Goal: Navigation & Orientation: Understand site structure

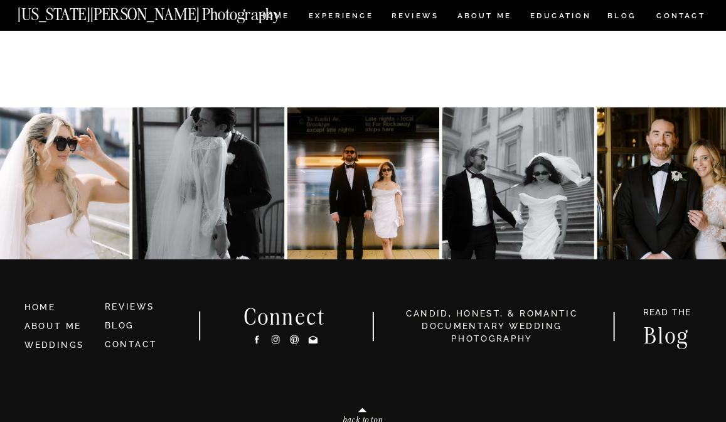
scroll to position [7809, 0]
click at [274, 339] on icon at bounding box center [276, 339] width 4 height 4
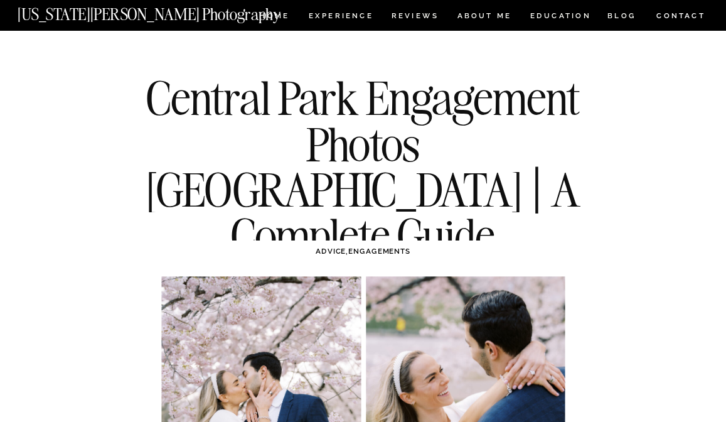
scroll to position [0, 0]
click at [497, 21] on nav "ABOUT ME" at bounding box center [484, 17] width 55 height 10
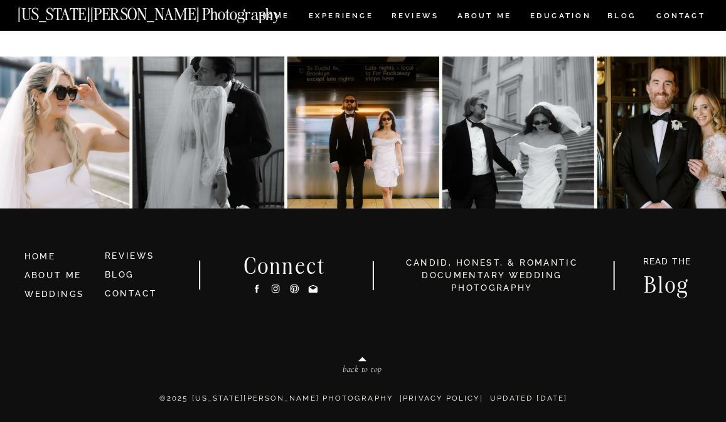
scroll to position [2704, 0]
click at [75, 294] on link "WEDDINGS" at bounding box center [54, 293] width 60 height 9
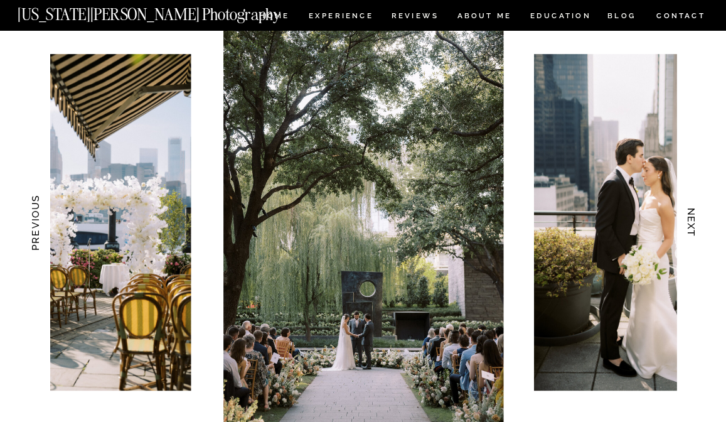
scroll to position [1182, 0]
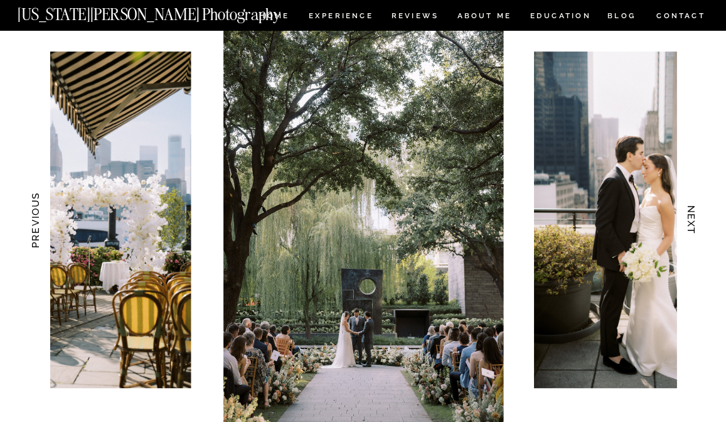
click at [693, 228] on h3 "NEXT" at bounding box center [691, 220] width 13 height 76
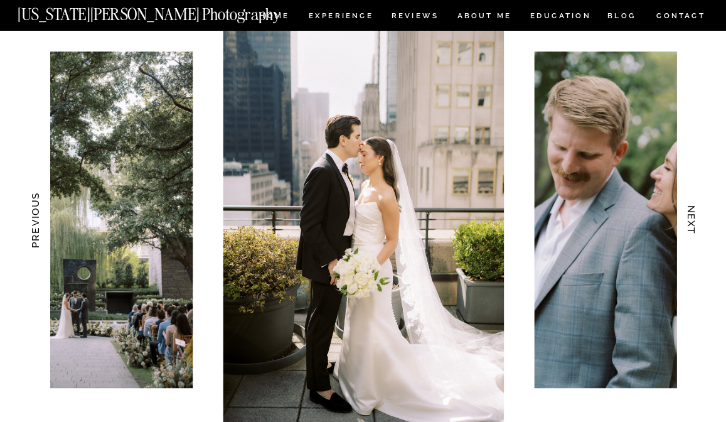
click at [693, 228] on h3 "NEXT" at bounding box center [691, 220] width 13 height 76
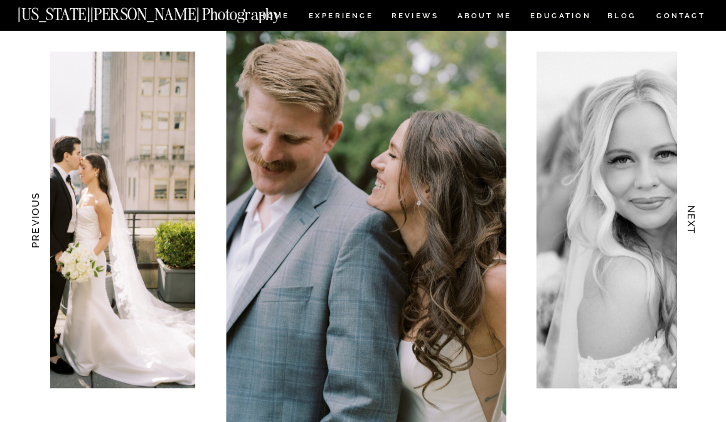
click at [693, 228] on h3 "NEXT" at bounding box center [691, 220] width 13 height 76
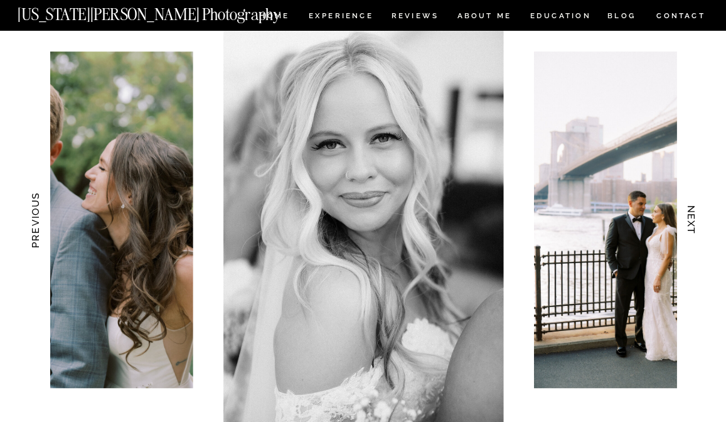
click at [693, 228] on h3 "NEXT" at bounding box center [691, 220] width 13 height 76
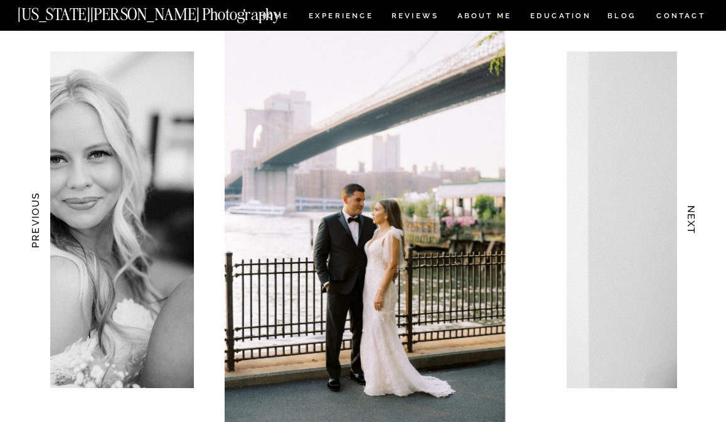
click at [693, 228] on h3 "NEXT" at bounding box center [691, 220] width 13 height 76
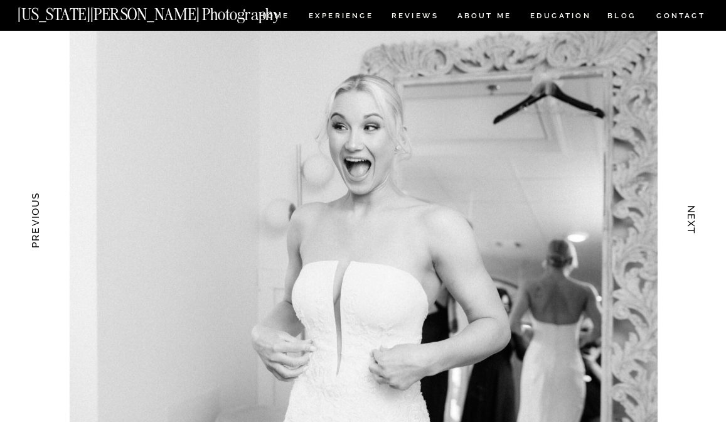
click at [693, 228] on h3 "NEXT" at bounding box center [691, 220] width 13 height 76
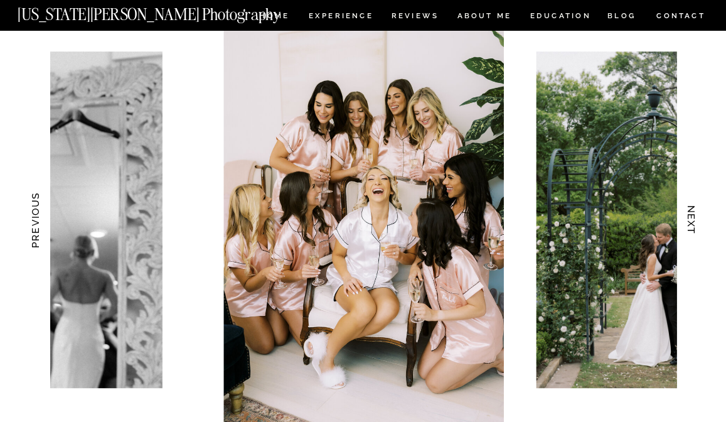
click at [693, 228] on h3 "NEXT" at bounding box center [691, 220] width 13 height 76
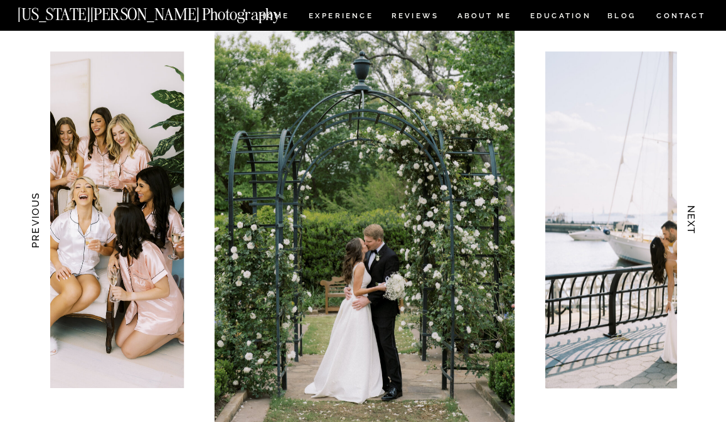
click at [693, 228] on h3 "NEXT" at bounding box center [691, 220] width 13 height 76
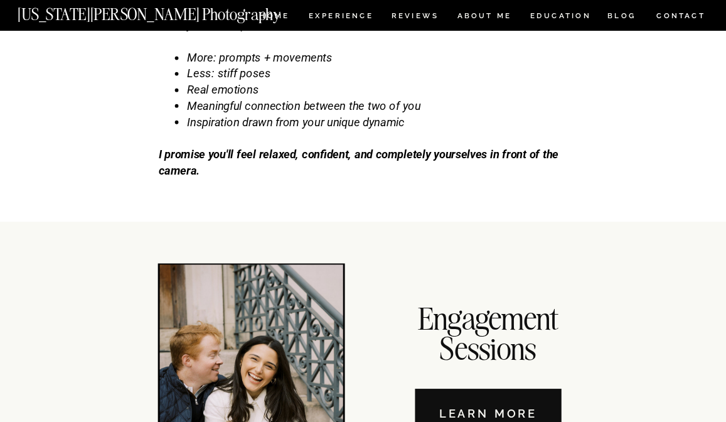
scroll to position [3432, 0]
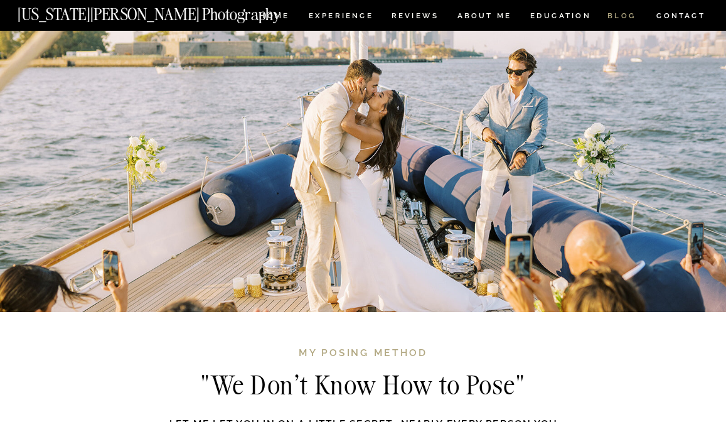
click at [626, 18] on nav "BLOG" at bounding box center [622, 17] width 29 height 10
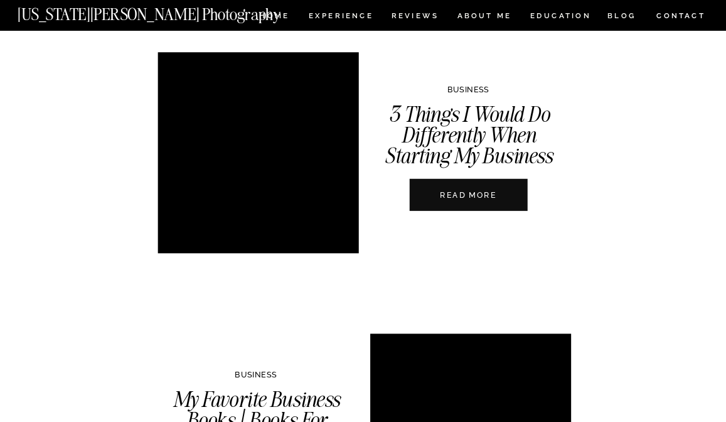
scroll to position [2055, 0]
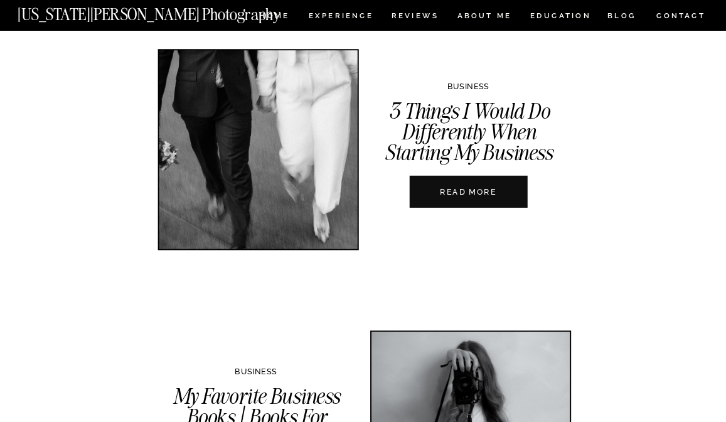
click at [483, 191] on nav "READ MORE" at bounding box center [468, 191] width 134 height 11
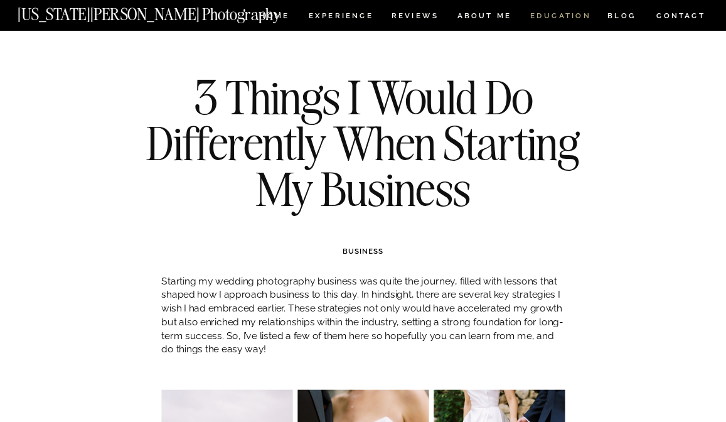
click at [568, 13] on nav "EDUCATION" at bounding box center [560, 17] width 63 height 10
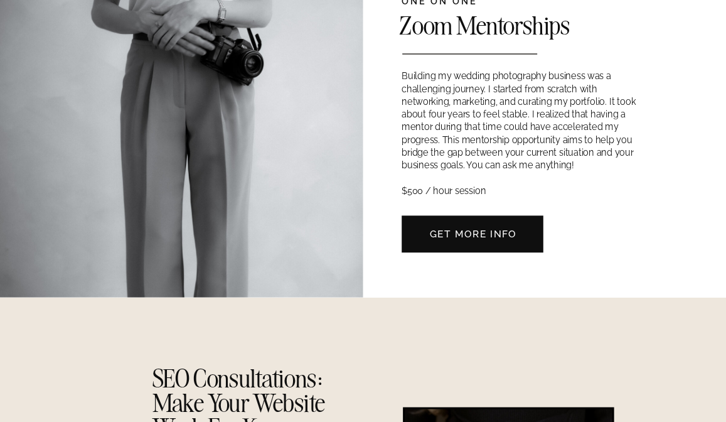
scroll to position [380, 0]
